Goal: Communication & Community: Share content

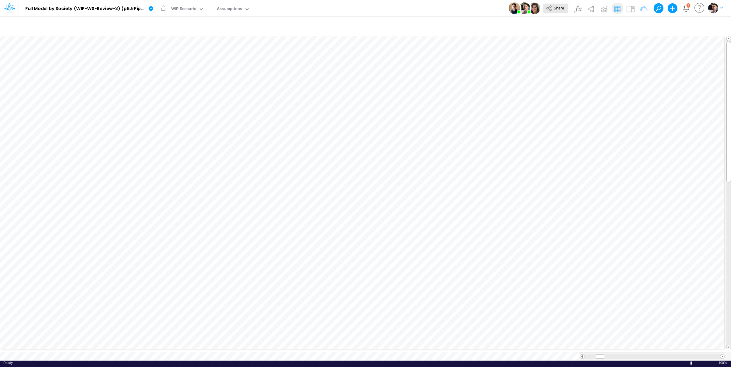
click at [558, 7] on span "Share" at bounding box center [559, 7] width 10 height 5
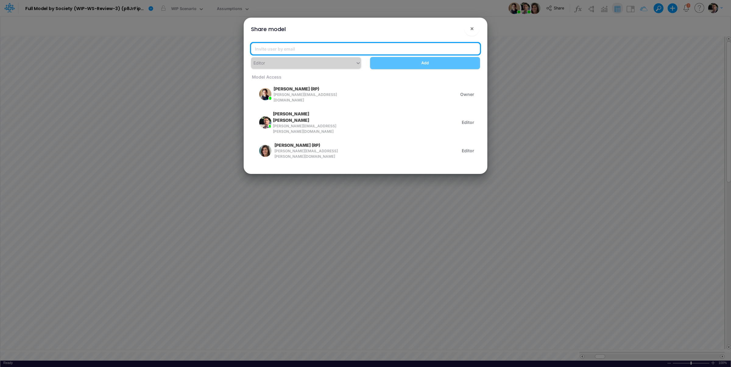
click at [335, 49] on input "email" at bounding box center [365, 49] width 229 height 12
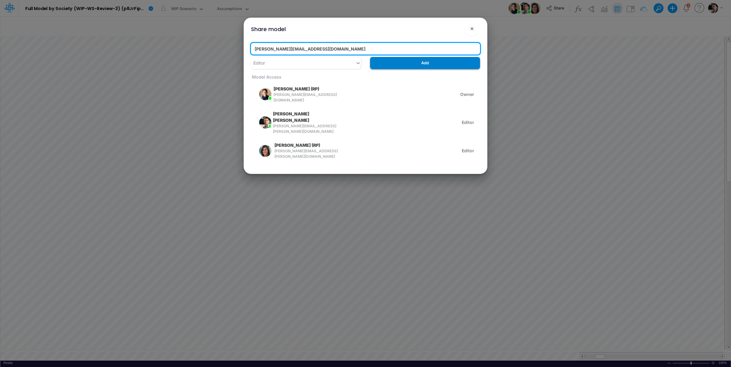
type input "[PERSON_NAME][EMAIL_ADDRESS][DOMAIN_NAME]"
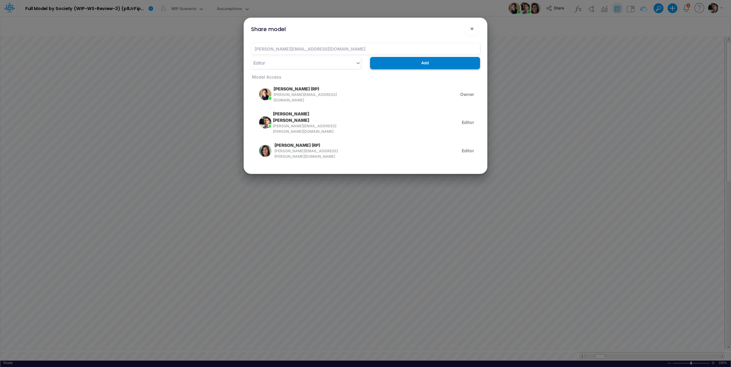
click at [393, 61] on button "Add" at bounding box center [425, 63] width 110 height 12
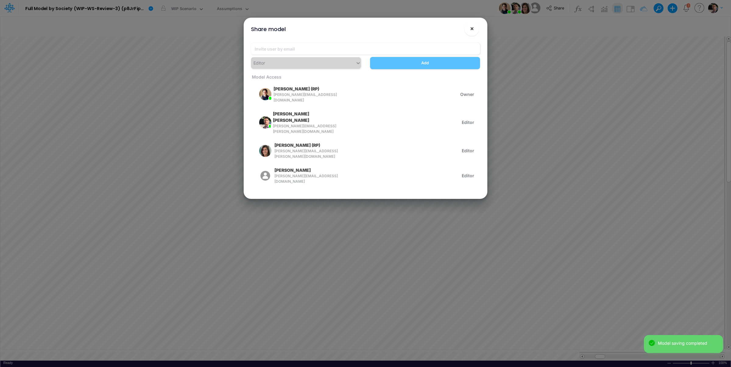
click at [473, 29] on span "×" at bounding box center [472, 28] width 4 height 7
